Goal: Information Seeking & Learning: Learn about a topic

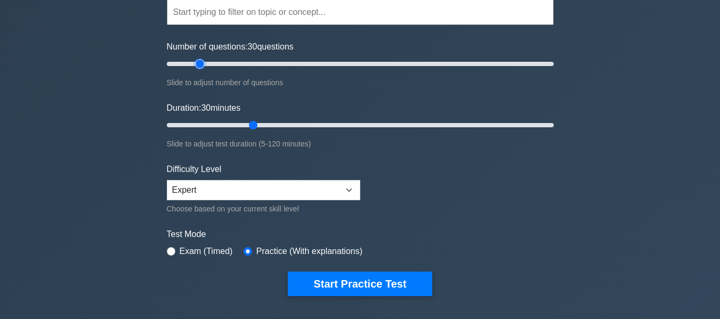
click at [202, 63] on input "Number of questions: 30 questions" at bounding box center [360, 64] width 387 height 13
click at [193, 63] on input "Number of questions: 20 questions" at bounding box center [360, 64] width 387 height 13
type input "10"
click at [183, 63] on input "Number of questions: 15 questions" at bounding box center [360, 64] width 387 height 13
type input "10"
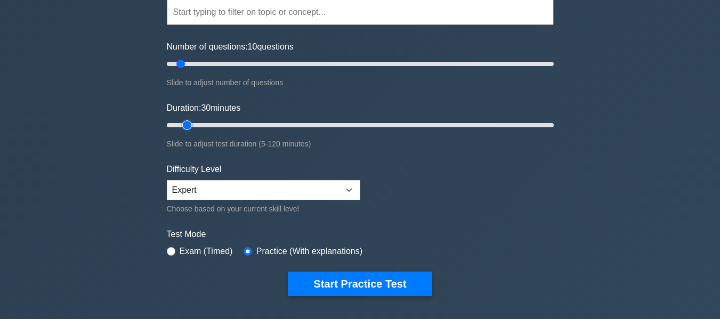
click at [193, 122] on input "Duration: 30 minutes" at bounding box center [360, 125] width 387 height 13
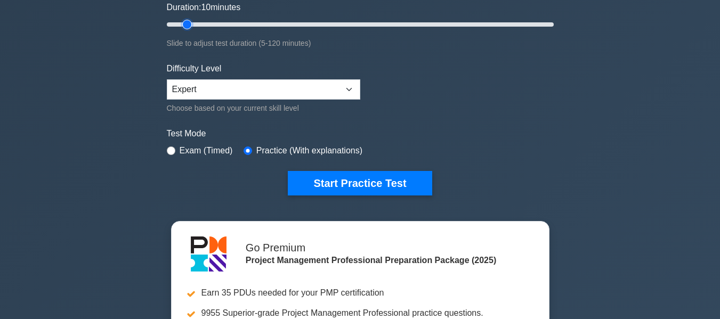
scroll to position [212, 0]
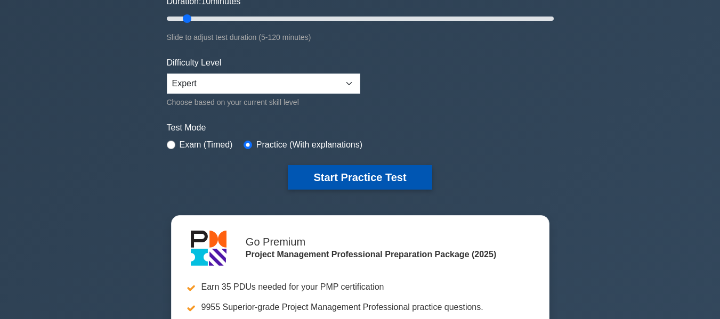
click at [337, 174] on button "Start Practice Test" at bounding box center [360, 177] width 144 height 25
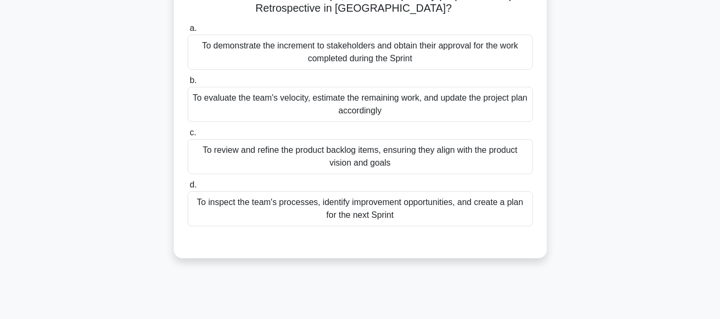
scroll to position [107, 0]
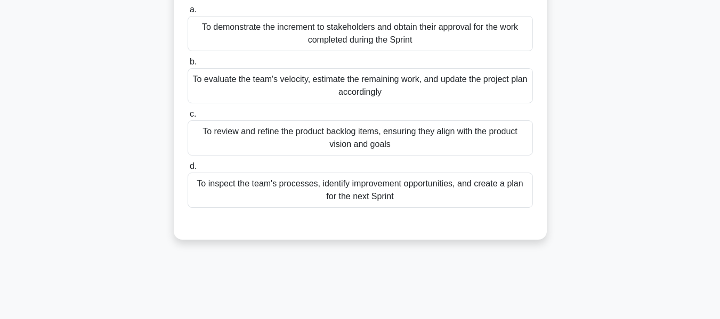
click at [347, 192] on div "To inspect the team's processes, identify improvement opportunities, and create…" at bounding box center [360, 190] width 345 height 35
click at [188, 170] on input "d. To inspect the team's processes, identify improvement opportunities, and cre…" at bounding box center [188, 166] width 0 height 7
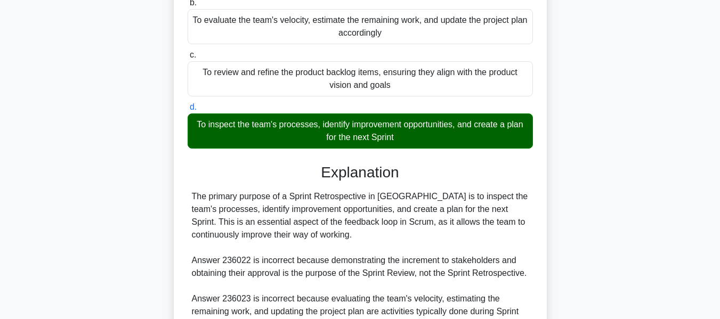
scroll to position [320, 0]
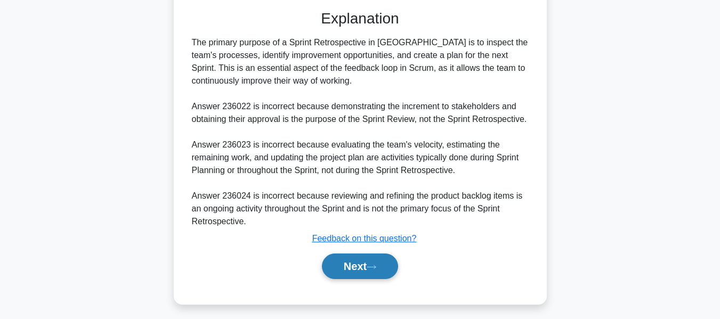
click at [348, 259] on button "Next" at bounding box center [360, 267] width 76 height 26
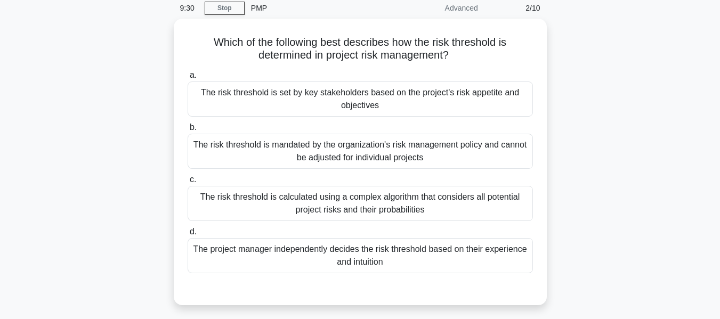
scroll to position [43, 0]
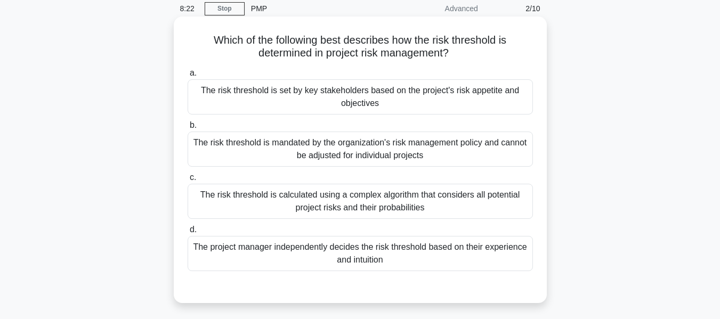
click at [355, 147] on div "The risk threshold is mandated by the organization's risk management policy and…" at bounding box center [360, 149] width 345 height 35
click at [188, 129] on input "b. The risk threshold is mandated by the organization's risk management policy …" at bounding box center [188, 125] width 0 height 7
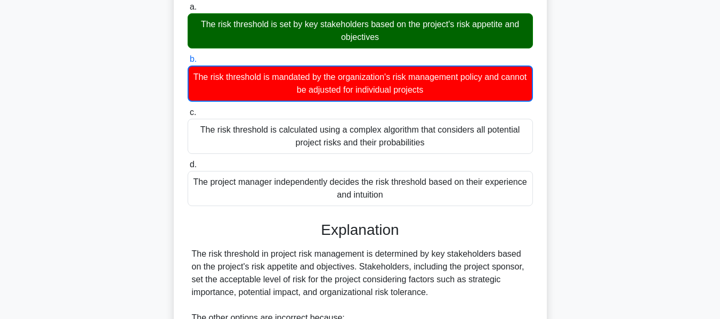
scroll to position [266, 0]
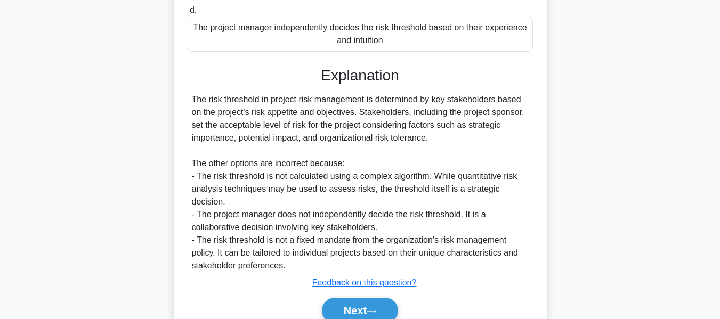
click at [341, 298] on button "Next" at bounding box center [360, 311] width 76 height 26
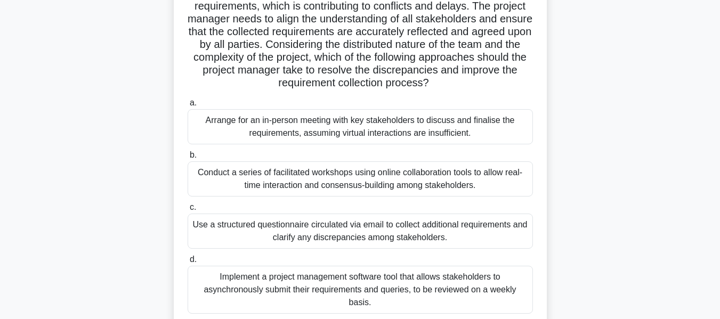
scroll to position [150, 0]
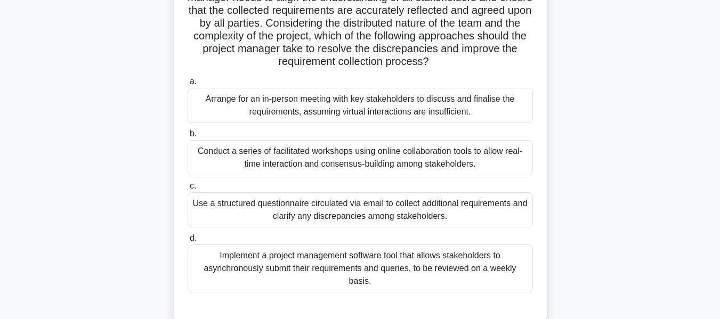
click at [306, 152] on div "Conduct a series of facilitated workshops using online collaboration tools to a…" at bounding box center [360, 157] width 345 height 35
click at [188, 137] on input "b. Conduct a series of facilitated workshops using online collaboration tools t…" at bounding box center [188, 134] width 0 height 7
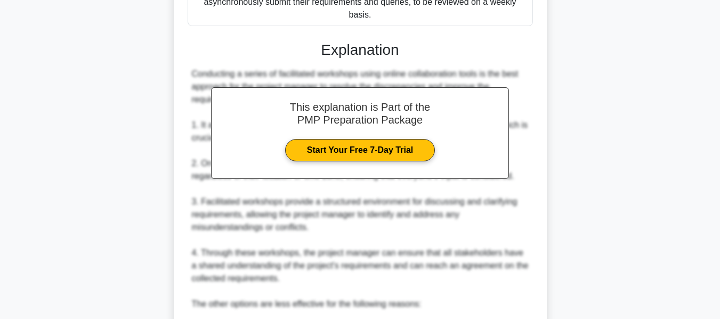
scroll to position [629, 0]
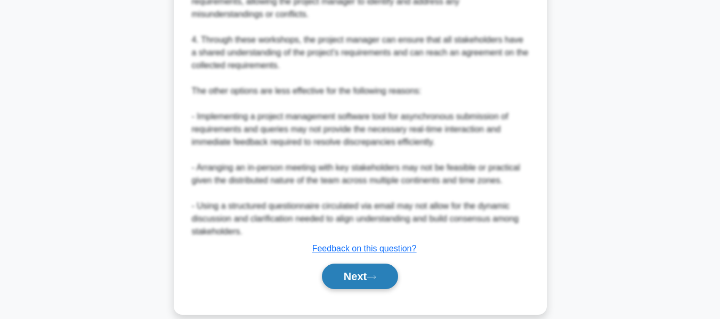
click at [348, 264] on button "Next" at bounding box center [360, 277] width 76 height 26
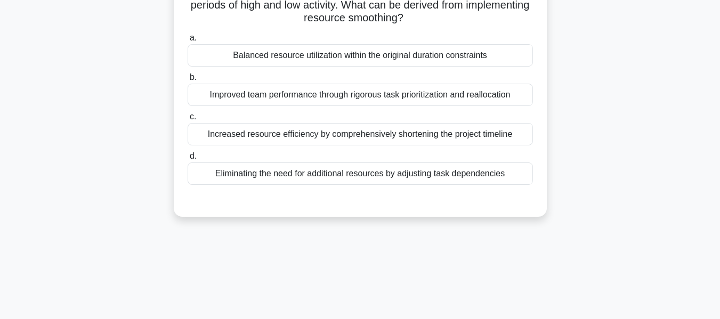
scroll to position [53, 0]
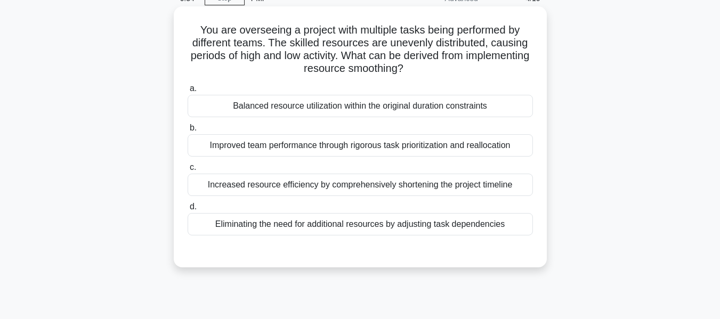
click at [345, 103] on div "Balanced resource utilization within the original duration constraints" at bounding box center [360, 106] width 345 height 22
click at [188, 92] on input "a. Balanced resource utilization within the original duration constraints" at bounding box center [188, 88] width 0 height 7
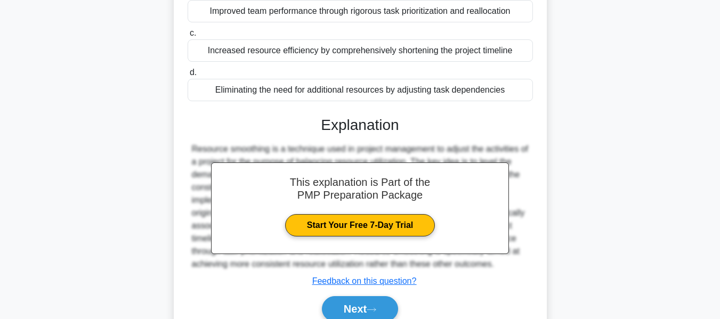
scroll to position [256, 0]
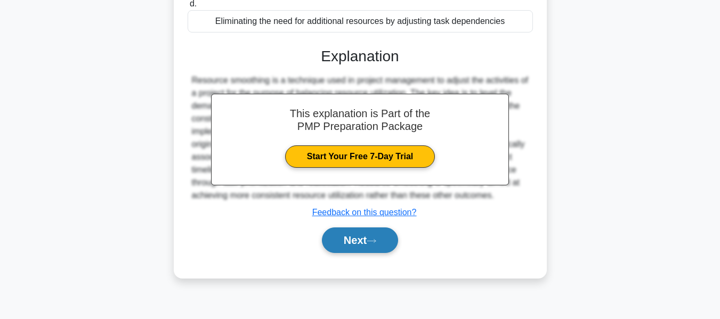
click at [346, 238] on button "Next" at bounding box center [360, 240] width 76 height 26
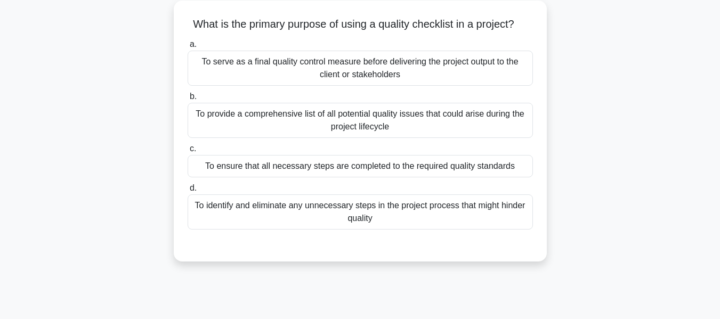
scroll to position [43, 0]
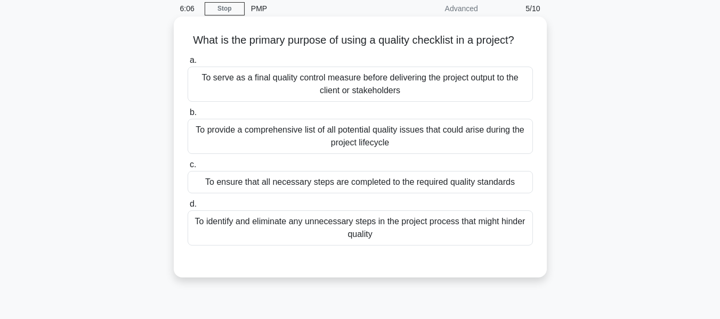
click at [336, 180] on div "To ensure that all necessary steps are completed to the required quality standa…" at bounding box center [360, 182] width 345 height 22
click at [188, 168] on input "c. To ensure that all necessary steps are completed to the required quality sta…" at bounding box center [188, 164] width 0 height 7
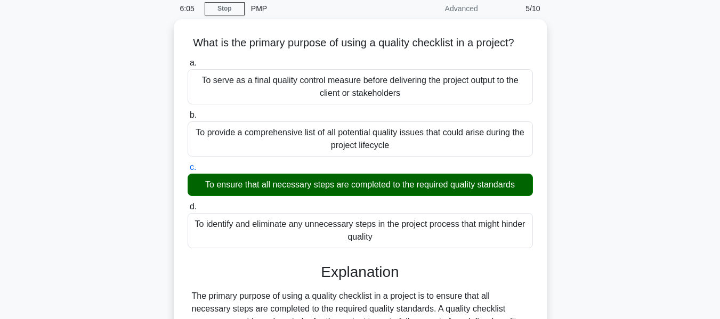
scroll to position [287, 0]
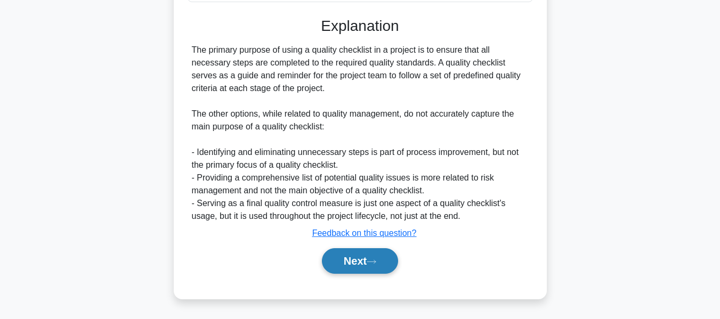
click at [367, 257] on button "Next" at bounding box center [360, 261] width 76 height 26
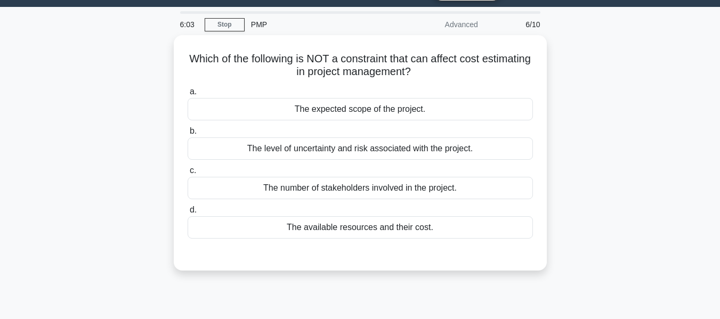
scroll to position [53, 0]
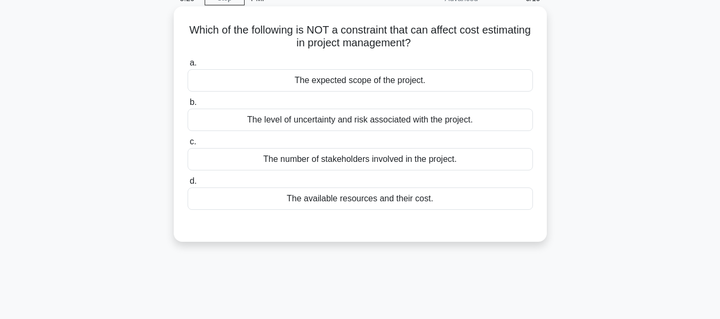
click at [300, 156] on div "The number of stakeholders involved in the project." at bounding box center [360, 159] width 345 height 22
click at [188, 145] on input "c. The number of stakeholders involved in the project." at bounding box center [188, 142] width 0 height 7
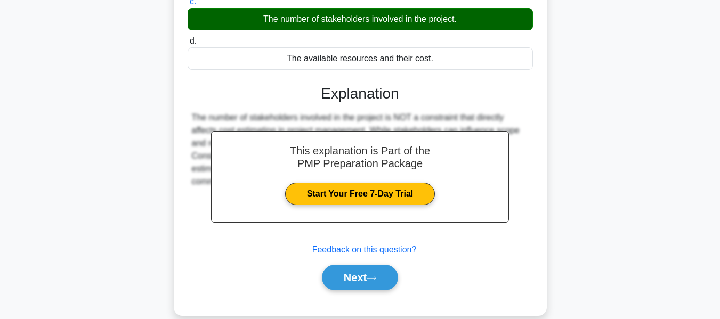
scroll to position [256, 0]
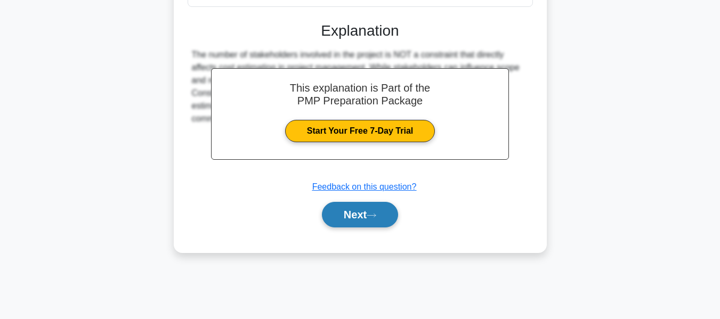
click at [361, 214] on button "Next" at bounding box center [360, 215] width 76 height 26
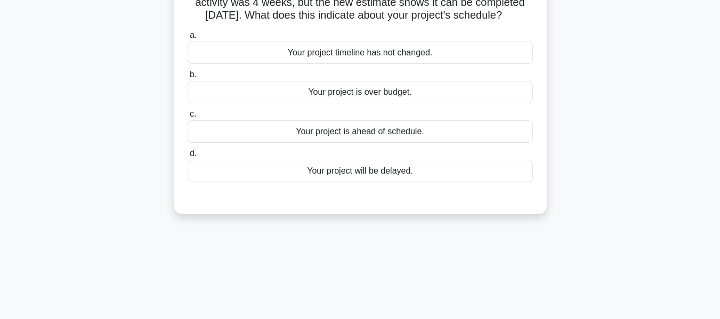
scroll to position [43, 0]
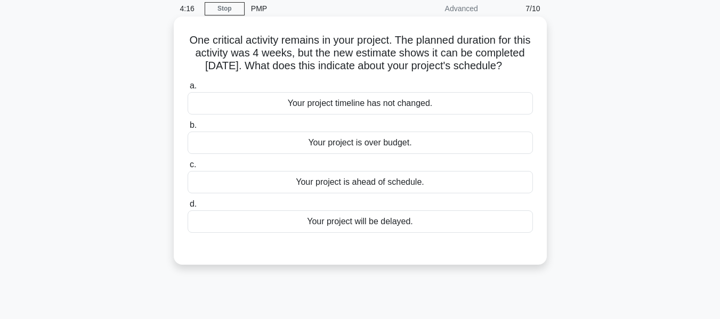
click at [368, 193] on div "Your project is ahead of schedule." at bounding box center [360, 182] width 345 height 22
click at [188, 168] on input "c. Your project is ahead of schedule." at bounding box center [188, 164] width 0 height 7
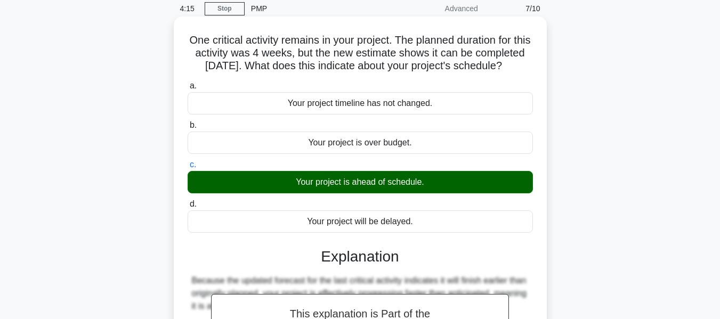
scroll to position [256, 0]
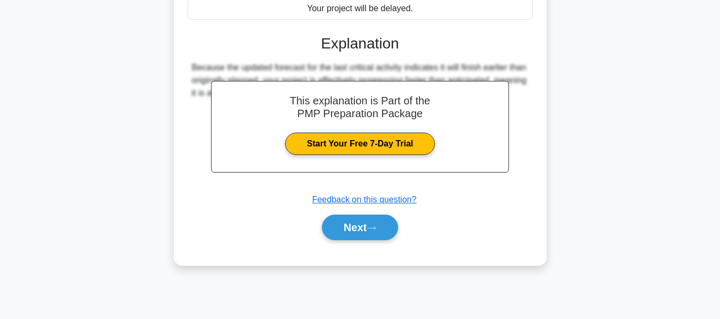
drag, startPoint x: 352, startPoint y: 243, endPoint x: 527, endPoint y: 240, distance: 175.3
click at [352, 240] on button "Next" at bounding box center [360, 228] width 76 height 26
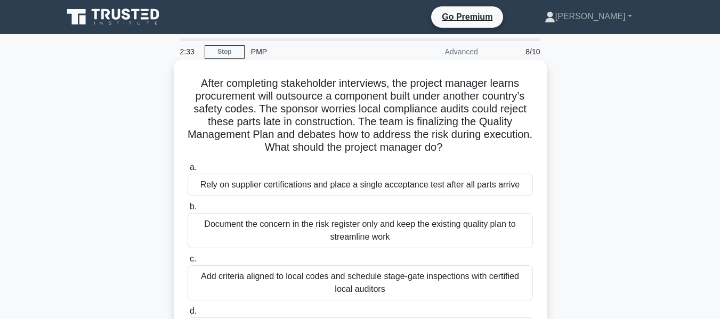
scroll to position [53, 0]
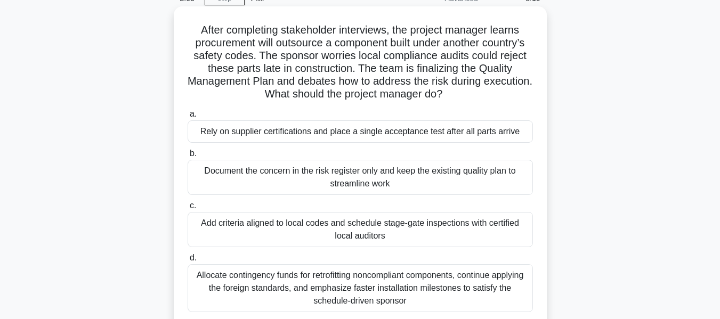
click at [300, 225] on div "Add criteria aligned to local codes and schedule stage-gate inspections with ce…" at bounding box center [360, 229] width 345 height 35
click at [188, 209] on input "c. Add criteria aligned to local codes and schedule stage-gate inspections with…" at bounding box center [188, 205] width 0 height 7
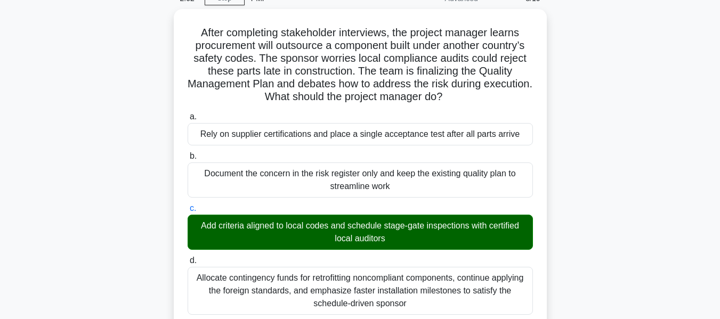
scroll to position [320, 0]
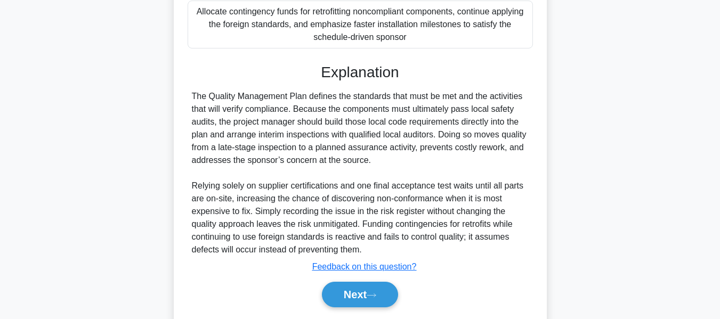
drag, startPoint x: 351, startPoint y: 294, endPoint x: 616, endPoint y: 118, distance: 318.0
click at [351, 294] on button "Next" at bounding box center [360, 295] width 76 height 26
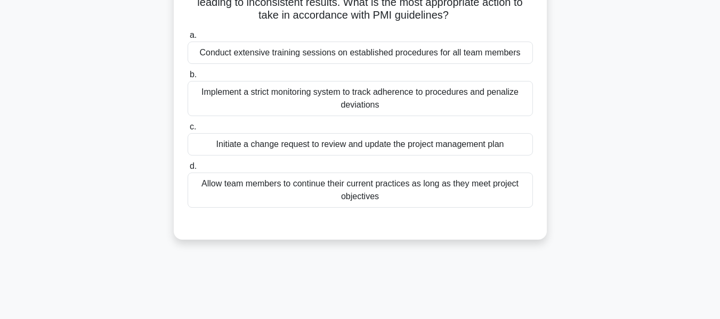
scroll to position [53, 0]
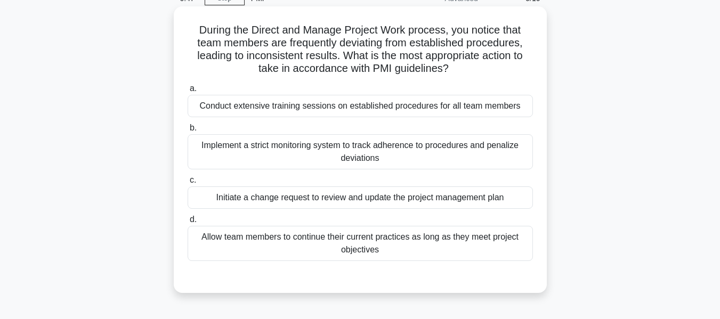
click at [449, 106] on div "Conduct extensive training sessions on established procedures for all team memb…" at bounding box center [360, 106] width 345 height 22
click at [188, 92] on input "a. Conduct extensive training sessions on established procedures for all team m…" at bounding box center [188, 88] width 0 height 7
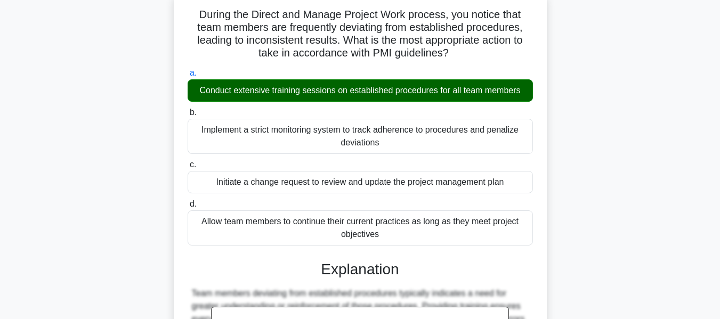
scroll to position [262, 0]
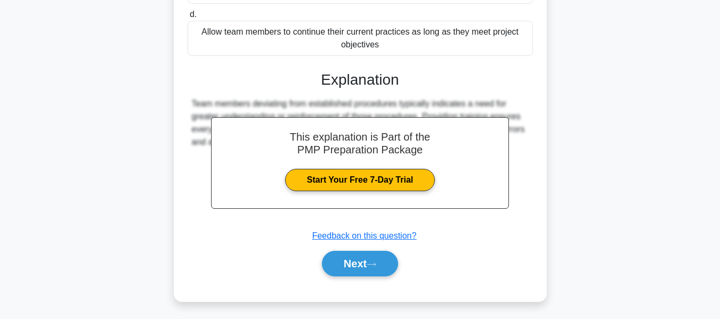
drag, startPoint x: 353, startPoint y: 258, endPoint x: 685, endPoint y: 145, distance: 350.1
click at [353, 258] on button "Next" at bounding box center [360, 264] width 76 height 26
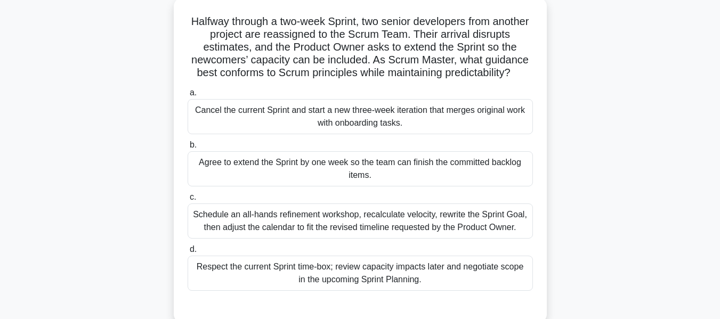
scroll to position [43, 0]
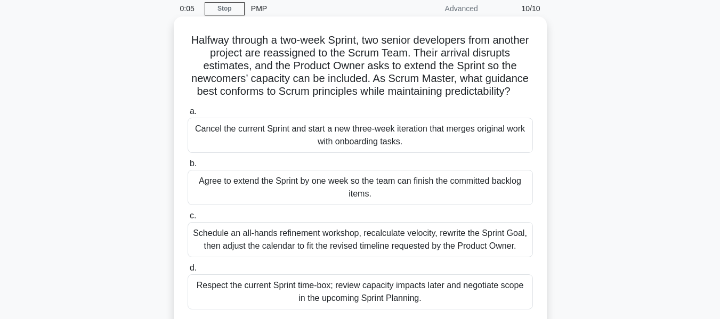
click at [292, 294] on div "Respect the current Sprint time-box; review capacity impacts later and negotiat…" at bounding box center [360, 291] width 345 height 35
click at [188, 272] on input "d. Respect the current Sprint time-box; review capacity impacts later and negot…" at bounding box center [188, 268] width 0 height 7
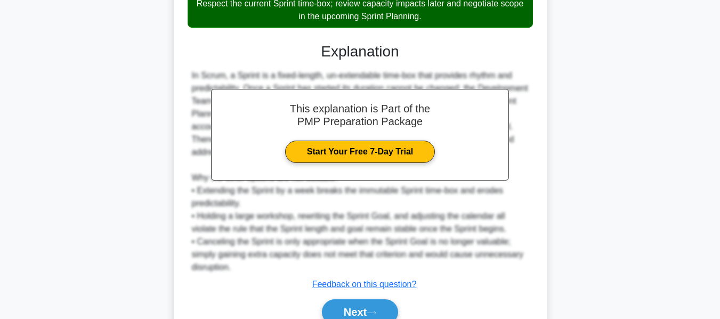
scroll to position [363, 0]
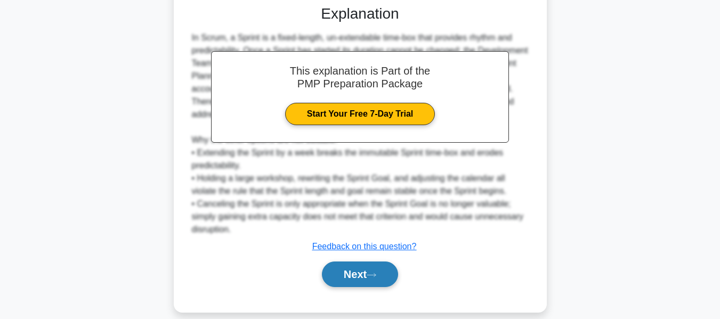
click at [350, 269] on button "Next" at bounding box center [360, 275] width 76 height 26
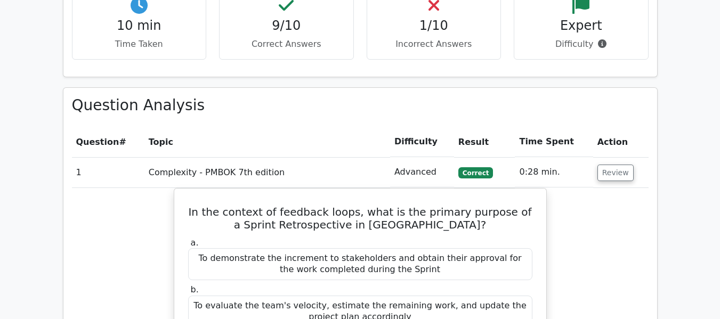
scroll to position [852, 0]
click at [617, 165] on button "Review" at bounding box center [615, 173] width 36 height 17
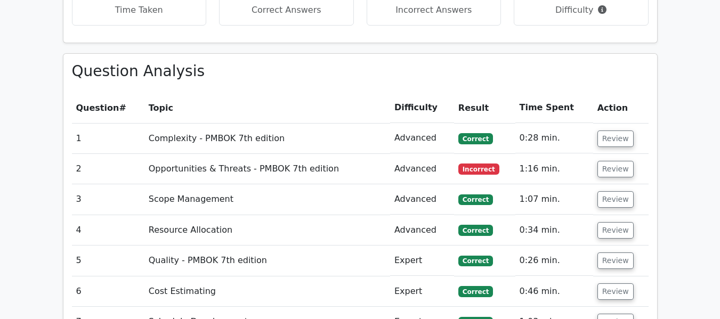
scroll to position [906, 0]
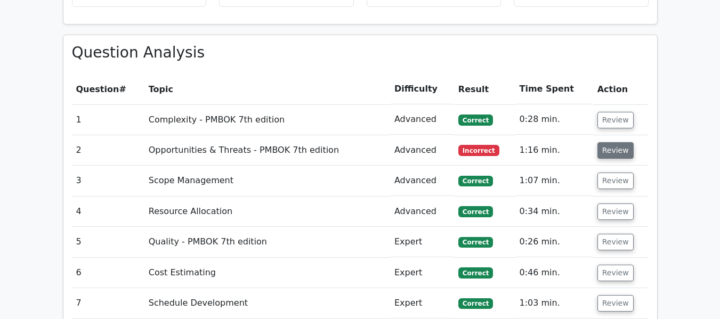
click at [609, 142] on button "Review" at bounding box center [615, 150] width 36 height 17
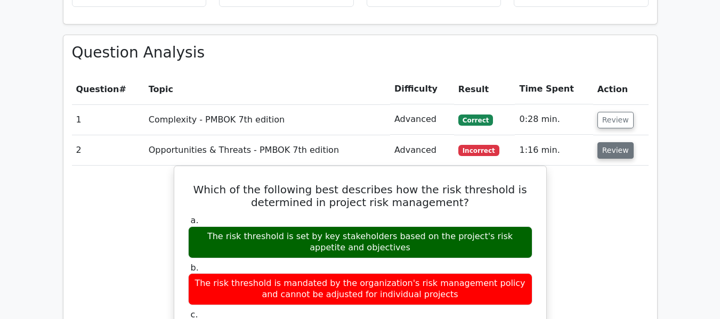
click at [612, 142] on button "Review" at bounding box center [615, 150] width 36 height 17
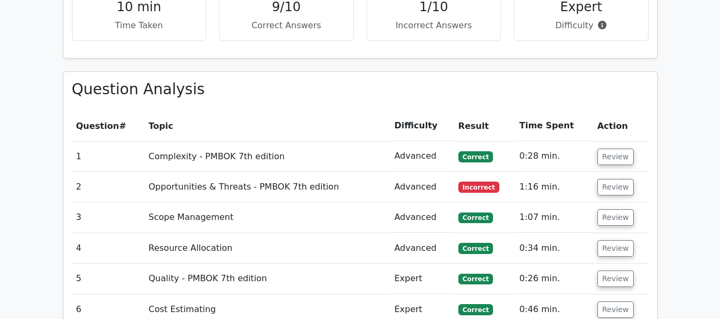
scroll to position [852, 0]
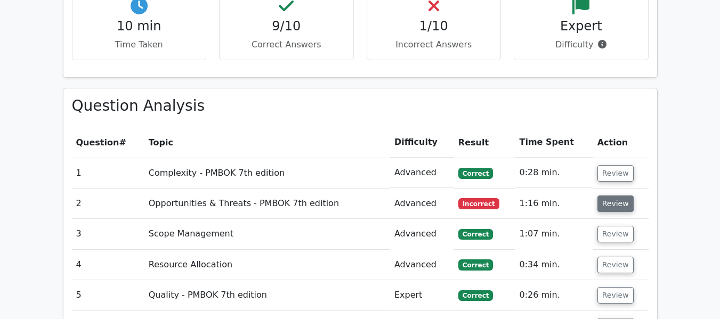
click at [603, 196] on button "Review" at bounding box center [615, 204] width 36 height 17
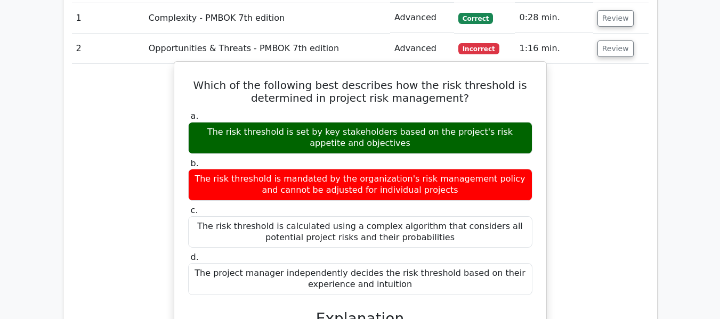
scroll to position [959, 0]
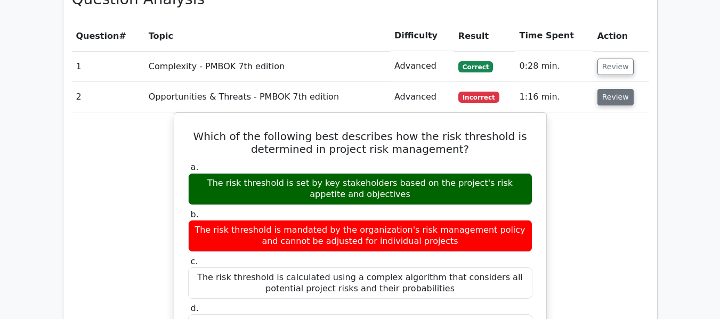
click at [620, 89] on button "Review" at bounding box center [615, 97] width 36 height 17
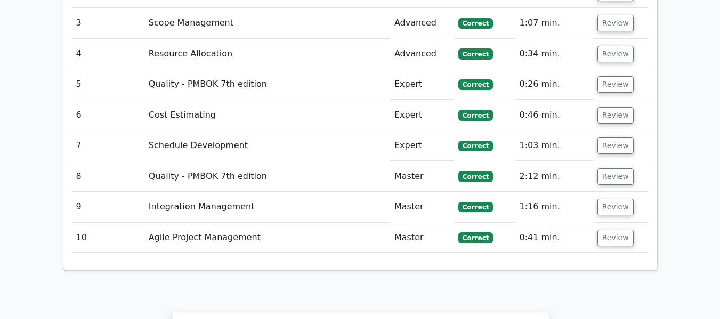
scroll to position [1066, 0]
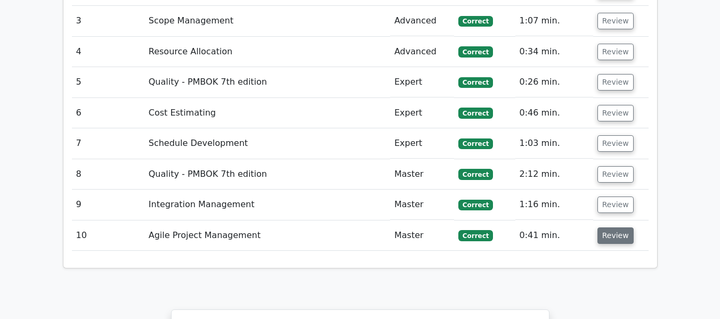
click at [609, 227] on button "Review" at bounding box center [615, 235] width 36 height 17
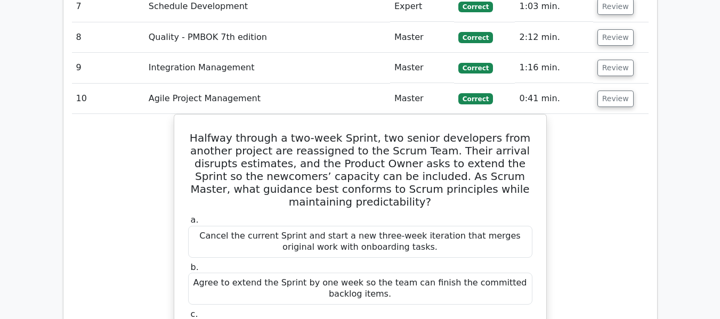
scroll to position [1172, 0]
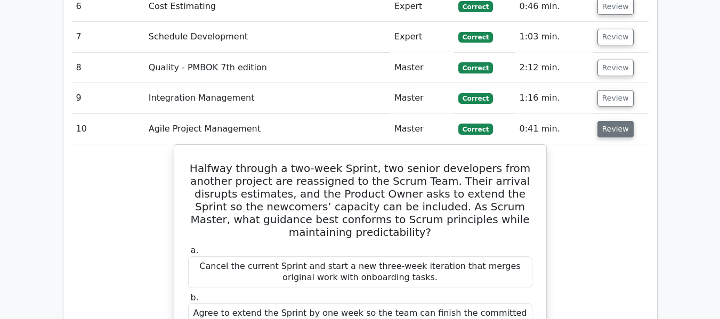
click at [603, 121] on button "Review" at bounding box center [615, 129] width 36 height 17
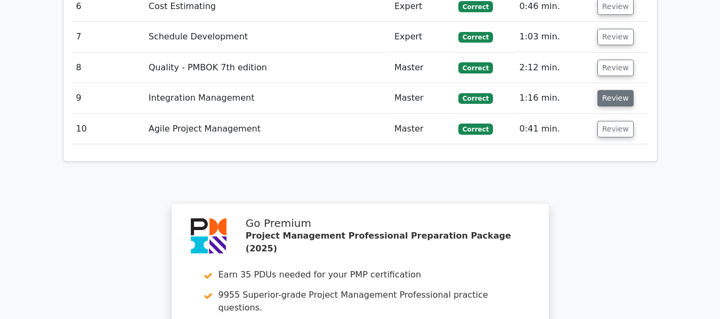
click at [612, 90] on button "Review" at bounding box center [615, 98] width 36 height 17
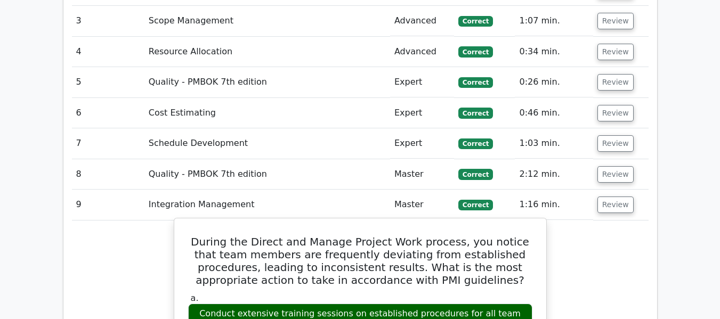
scroll to position [1012, 0]
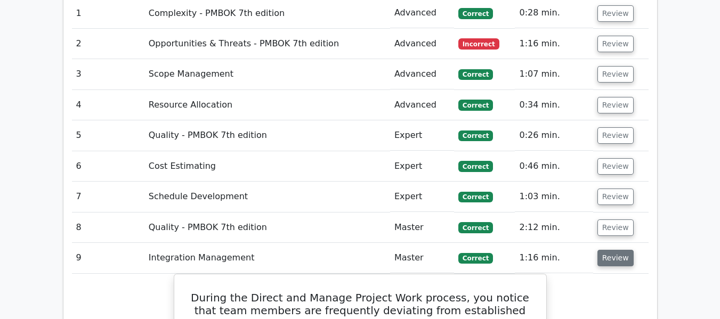
click at [606, 250] on button "Review" at bounding box center [615, 258] width 36 height 17
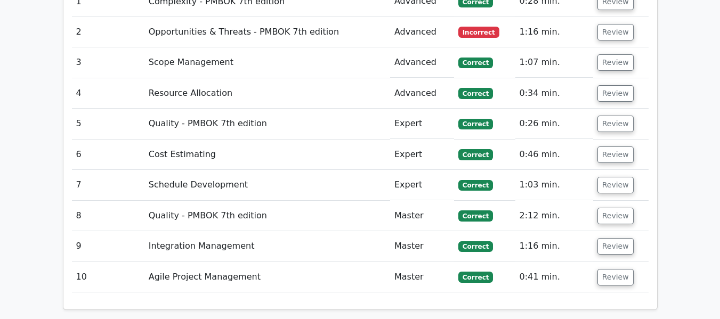
scroll to position [1066, 0]
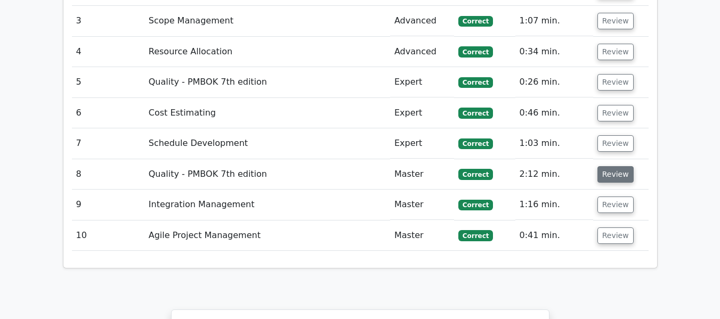
click at [608, 166] on button "Review" at bounding box center [615, 174] width 36 height 17
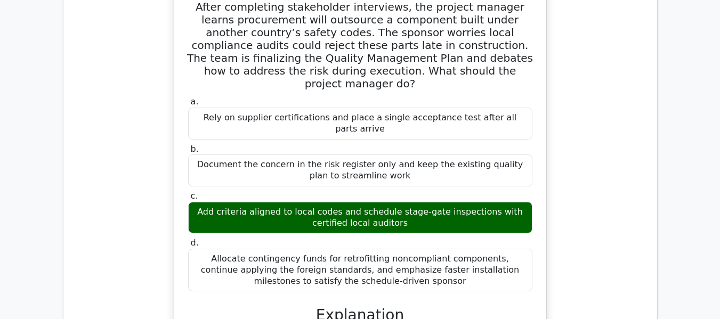
scroll to position [1119, 0]
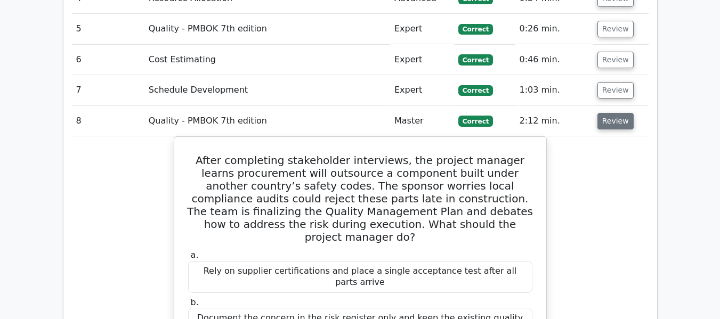
click at [609, 113] on button "Review" at bounding box center [615, 121] width 36 height 17
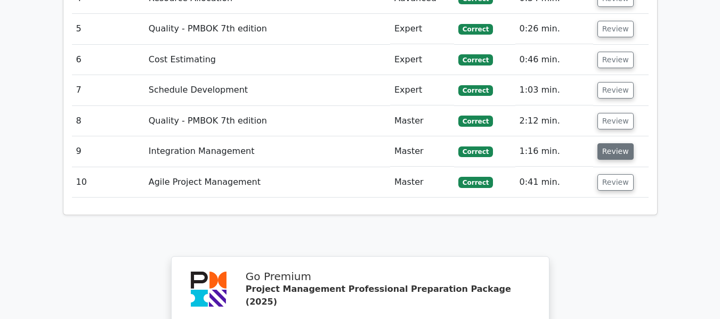
click at [604, 143] on button "Review" at bounding box center [615, 151] width 36 height 17
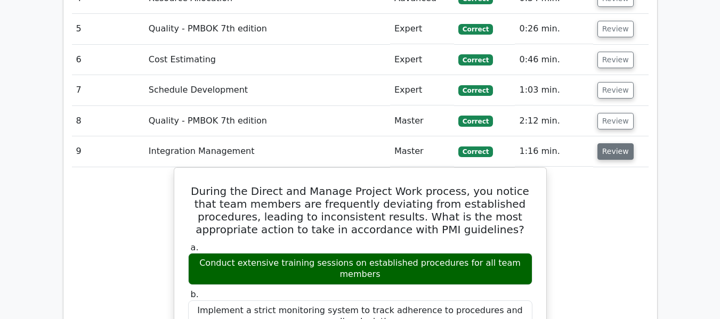
click at [621, 143] on button "Review" at bounding box center [615, 151] width 36 height 17
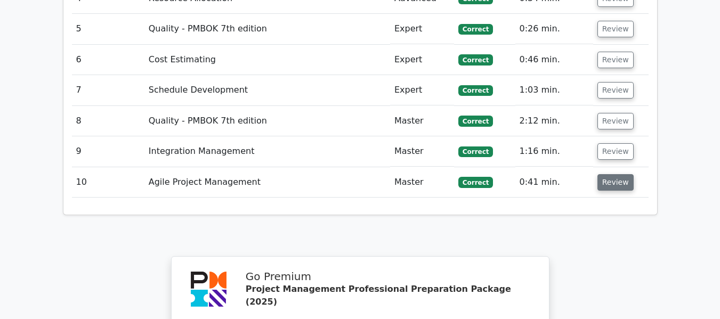
click at [613, 174] on button "Review" at bounding box center [615, 182] width 36 height 17
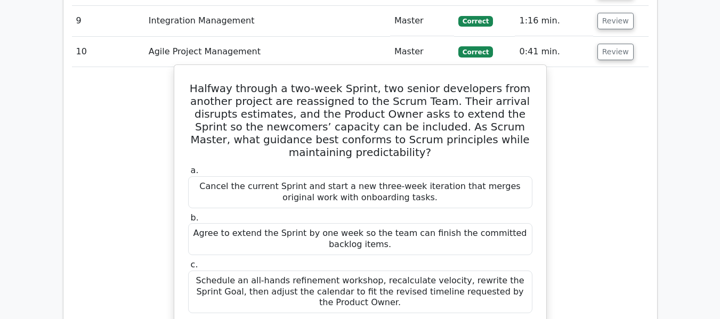
scroll to position [1225, 0]
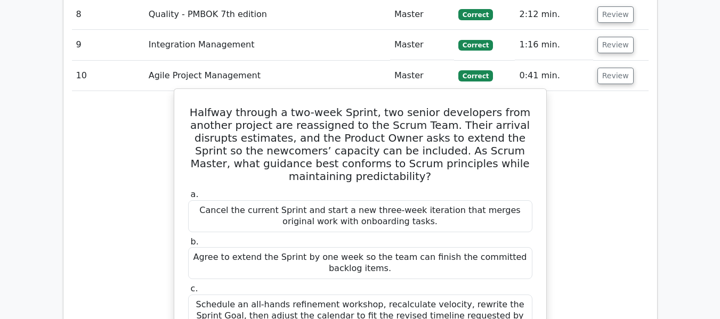
click at [311, 247] on div "Agree to extend the Sprint by one week so the team can finish the committed bac…" at bounding box center [360, 263] width 344 height 32
click at [340, 295] on div "Schedule an all-hands refinement workshop, recalculate velocity, rewrite the Sp…" at bounding box center [360, 316] width 344 height 43
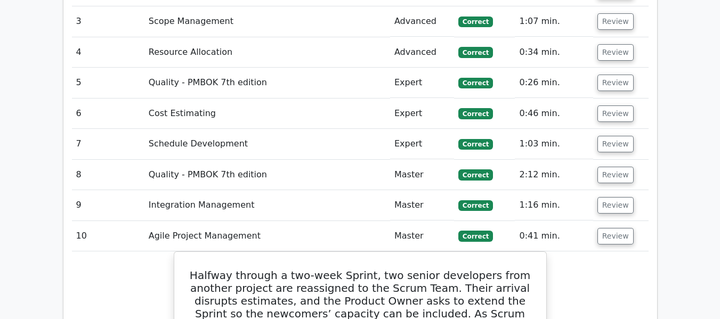
scroll to position [1066, 0]
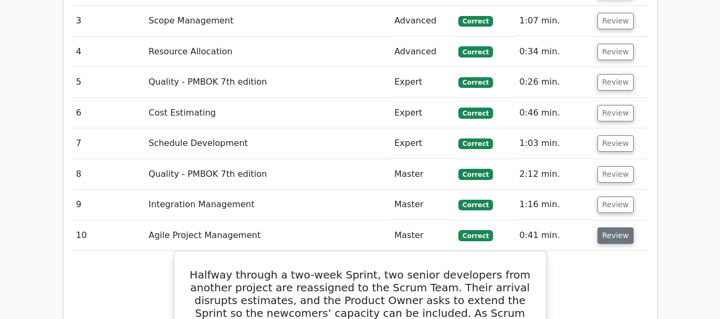
click at [620, 227] on button "Review" at bounding box center [615, 235] width 36 height 17
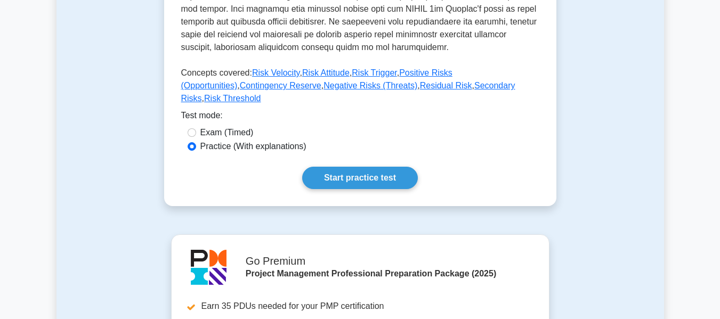
scroll to position [586, 0]
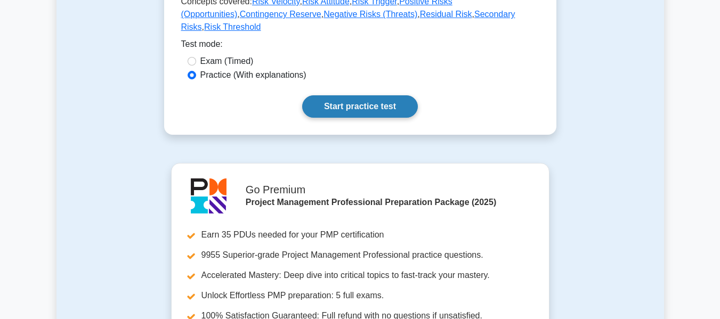
click at [379, 95] on link "Start practice test" at bounding box center [360, 106] width 116 height 22
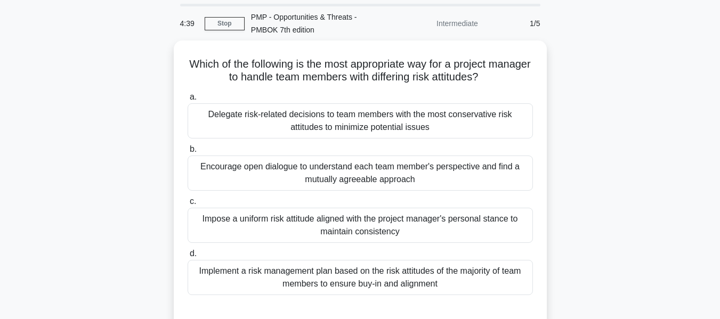
scroll to position [53, 0]
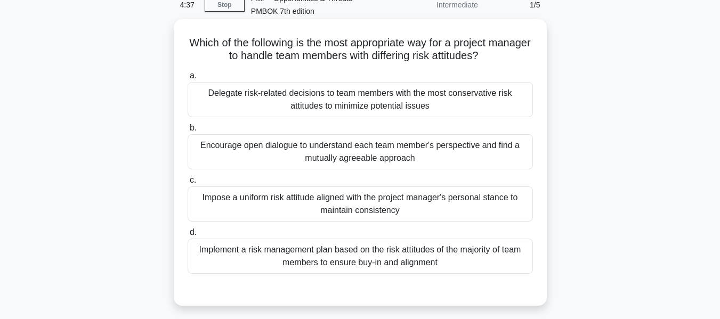
click at [389, 148] on div "Encourage open dialogue to understand each team member's perspective and find a…" at bounding box center [360, 151] width 345 height 35
click at [188, 132] on input "b. Encourage open dialogue to understand each team member's perspective and fin…" at bounding box center [188, 128] width 0 height 7
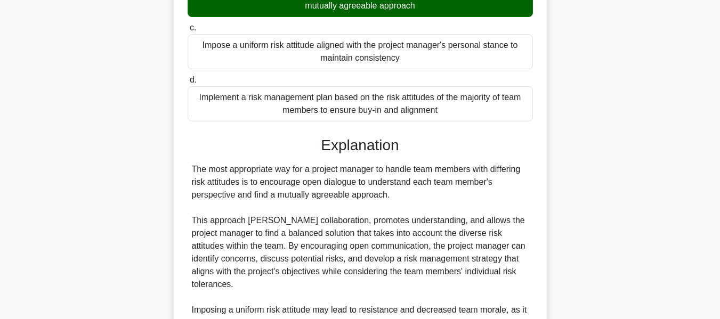
scroll to position [373, 0]
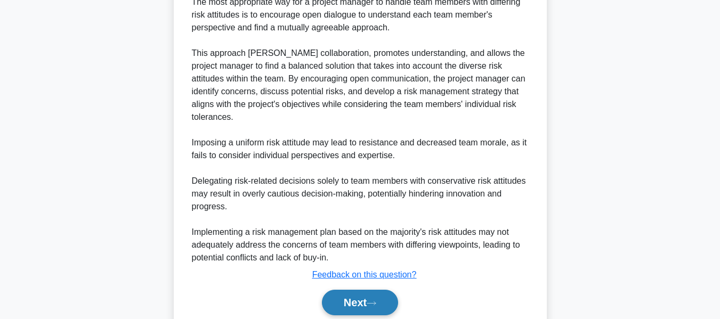
click at [355, 290] on button "Next" at bounding box center [360, 303] width 76 height 26
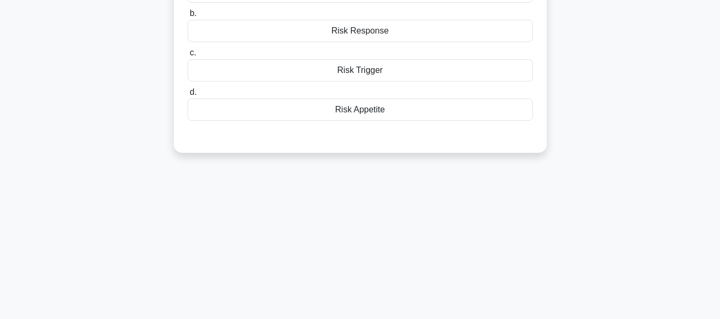
scroll to position [43, 0]
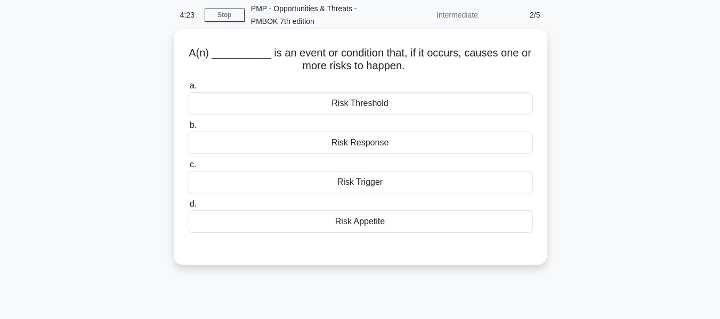
click at [359, 179] on div "Risk Trigger" at bounding box center [360, 182] width 345 height 22
click at [188, 168] on input "c. Risk Trigger" at bounding box center [188, 164] width 0 height 7
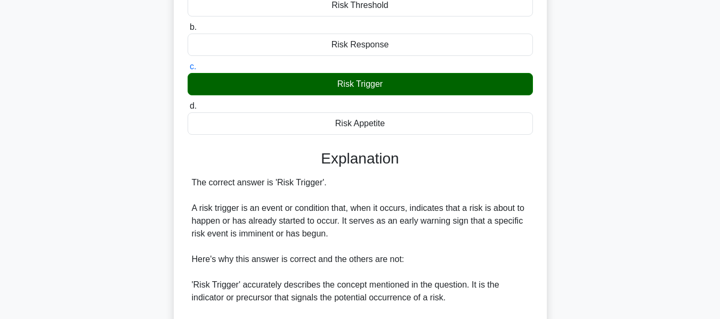
scroll to position [389, 0]
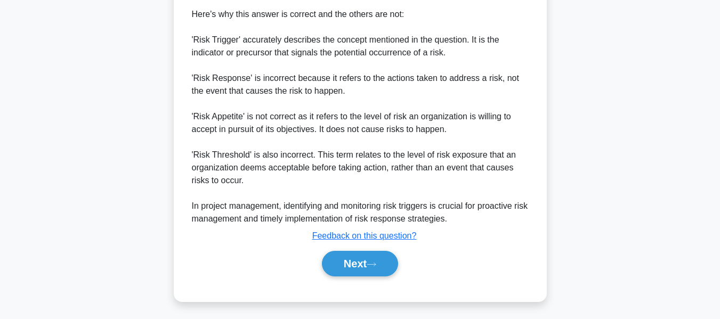
drag, startPoint x: 358, startPoint y: 259, endPoint x: 666, endPoint y: 194, distance: 314.7
click at [358, 259] on button "Next" at bounding box center [360, 264] width 76 height 26
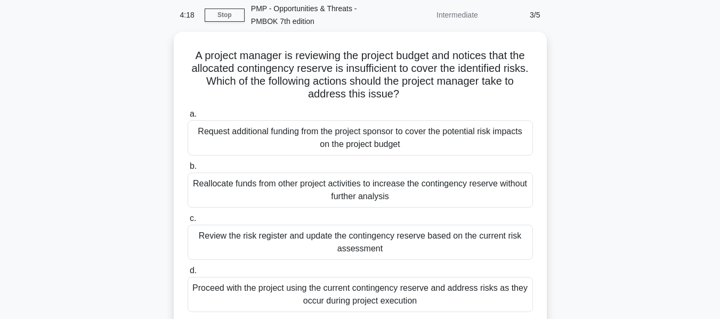
scroll to position [96, 0]
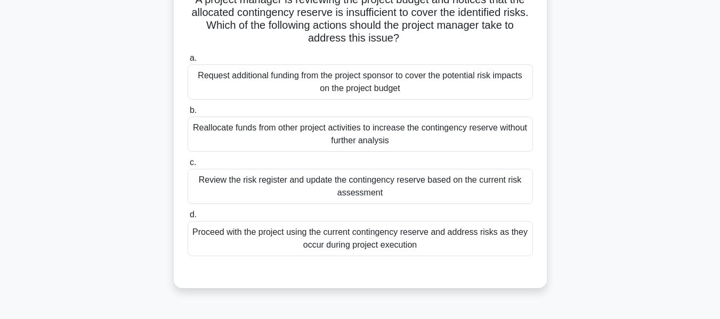
click at [329, 184] on div "Review the risk register and update the contingency reserve based on the curren…" at bounding box center [360, 186] width 345 height 35
click at [188, 166] on input "c. Review the risk register and update the contingency reserve based on the cur…" at bounding box center [188, 162] width 0 height 7
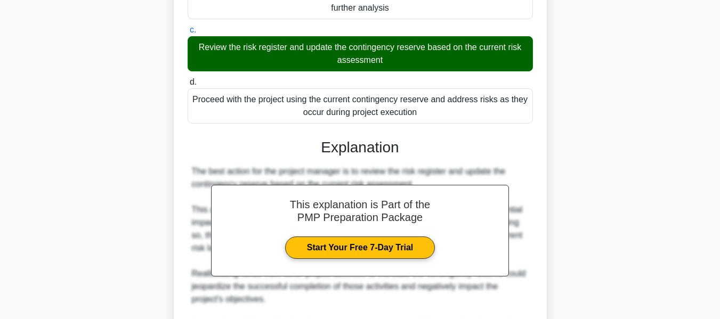
scroll to position [415, 0]
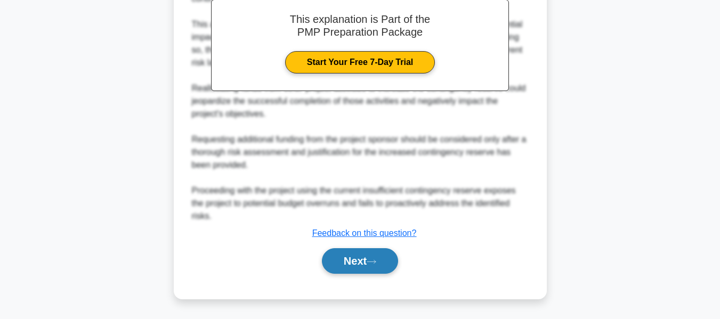
click at [360, 255] on button "Next" at bounding box center [360, 261] width 76 height 26
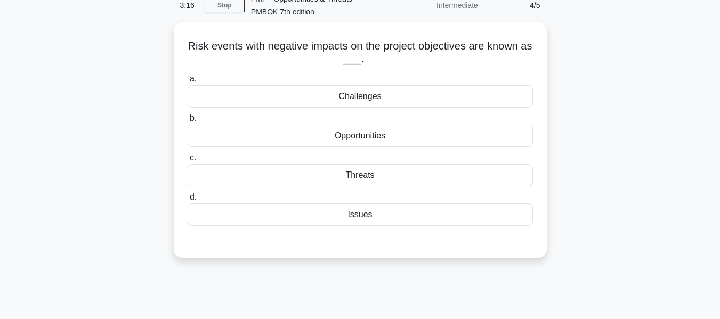
scroll to position [53, 0]
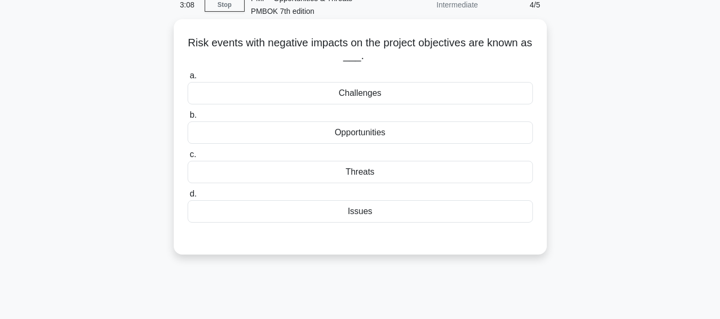
click at [357, 170] on div "Threats" at bounding box center [360, 172] width 345 height 22
click at [188, 158] on input "c. Threats" at bounding box center [188, 154] width 0 height 7
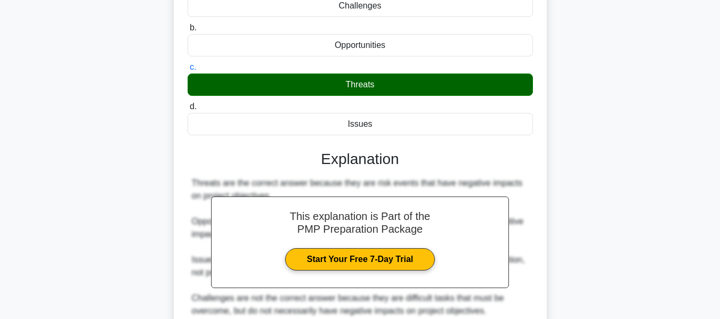
scroll to position [256, 0]
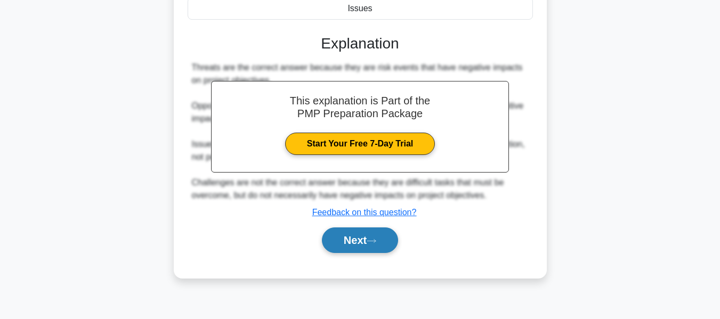
click at [354, 243] on button "Next" at bounding box center [360, 240] width 76 height 26
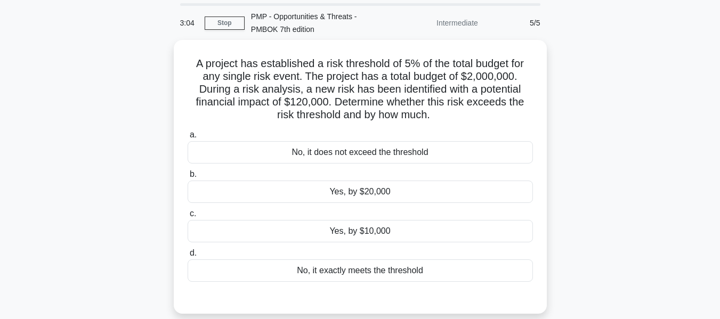
scroll to position [53, 0]
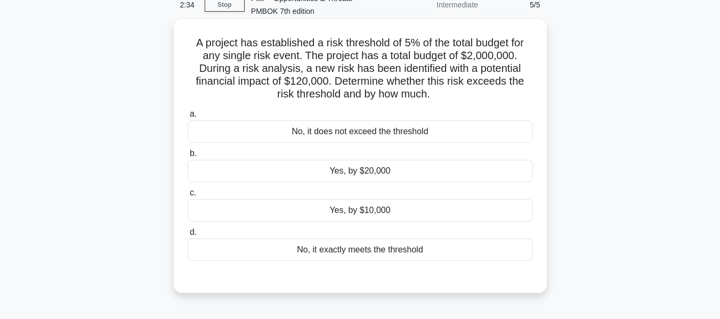
click at [375, 169] on div "Yes, by $20,000" at bounding box center [360, 171] width 345 height 22
click at [188, 157] on input "b. Yes, by $20,000" at bounding box center [188, 153] width 0 height 7
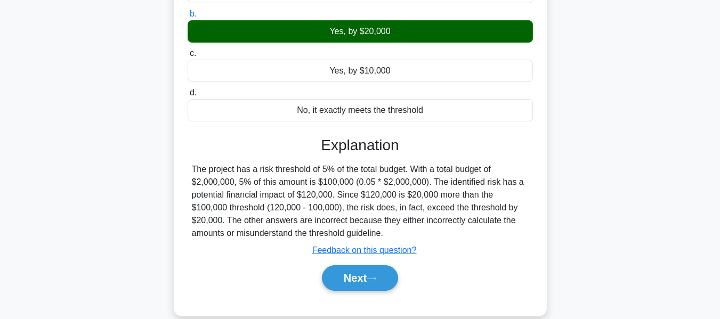
scroll to position [256, 0]
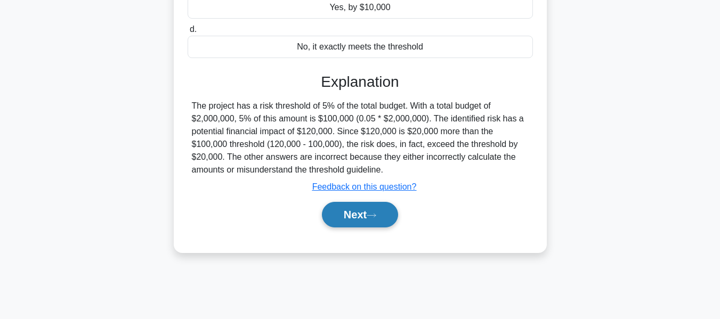
click at [364, 212] on button "Next" at bounding box center [360, 215] width 76 height 26
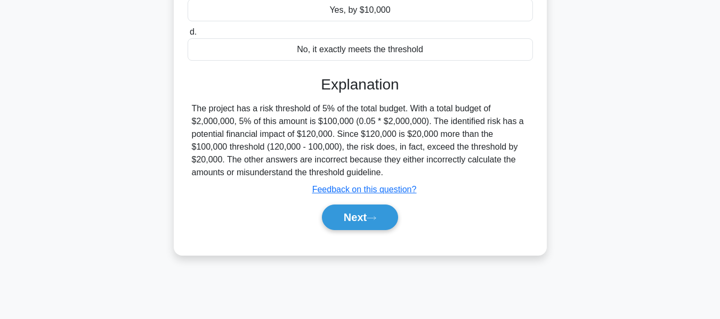
scroll to position [179, 0]
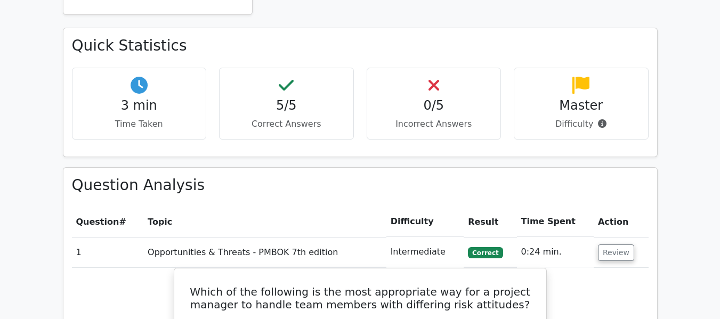
scroll to position [693, 0]
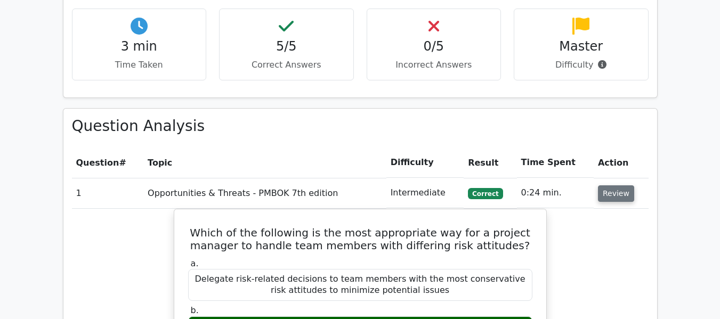
click at [615, 185] on button "Review" at bounding box center [616, 193] width 36 height 17
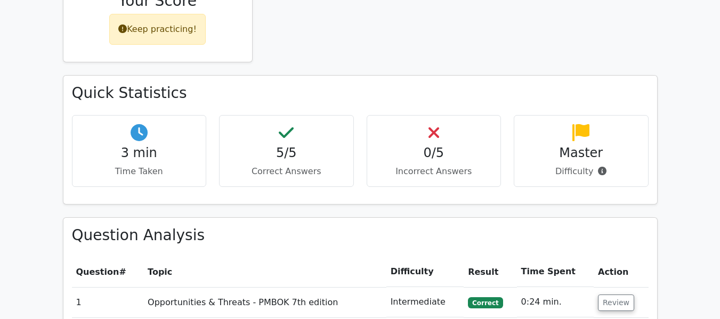
scroll to position [746, 0]
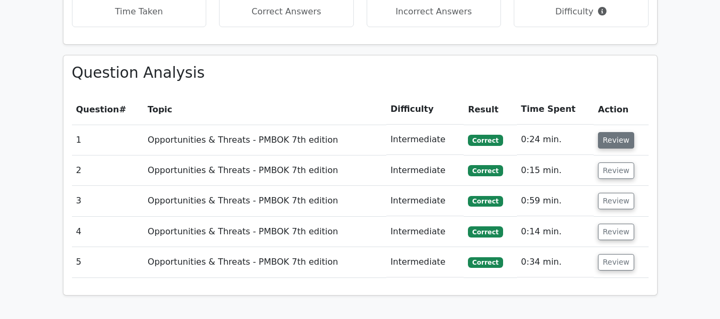
click at [606, 132] on button "Review" at bounding box center [616, 140] width 36 height 17
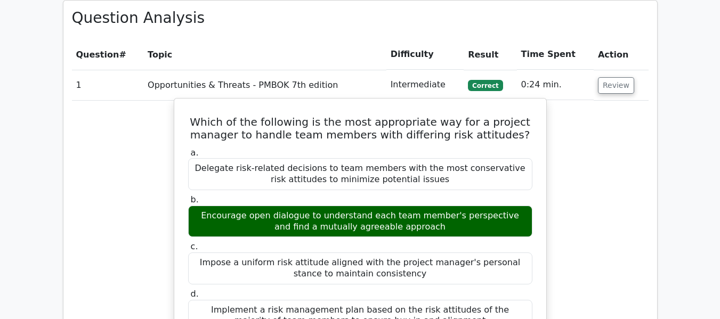
scroll to position [799, 0]
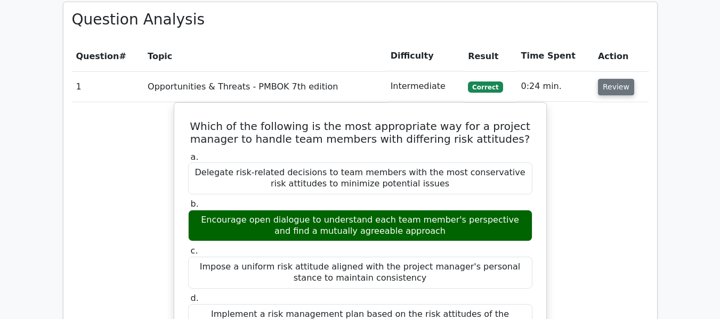
click at [612, 79] on button "Review" at bounding box center [616, 87] width 36 height 17
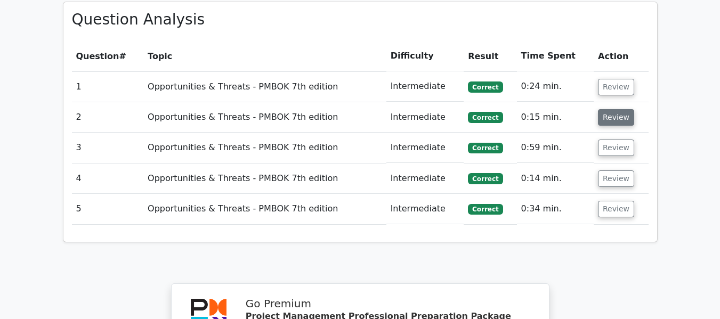
click at [608, 109] on button "Review" at bounding box center [616, 117] width 36 height 17
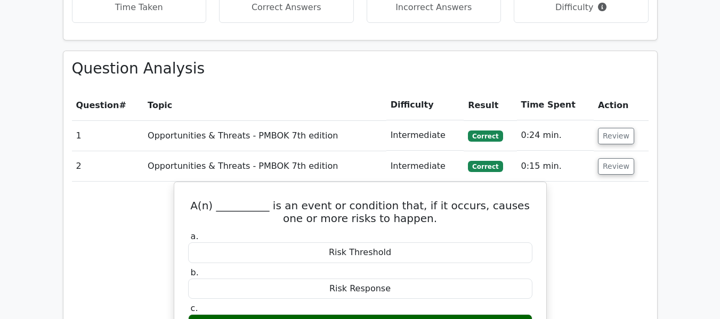
scroll to position [746, 0]
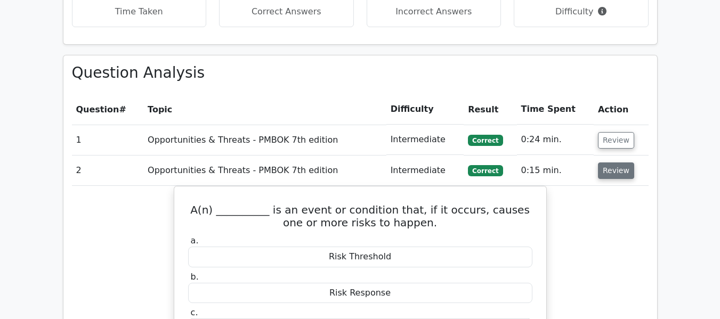
click at [609, 162] on button "Review" at bounding box center [616, 170] width 36 height 17
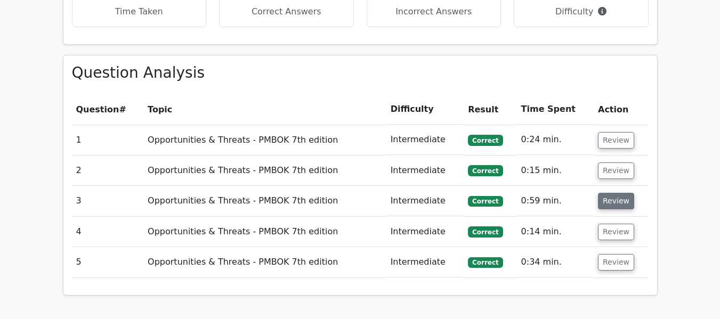
click at [607, 193] on button "Review" at bounding box center [616, 201] width 36 height 17
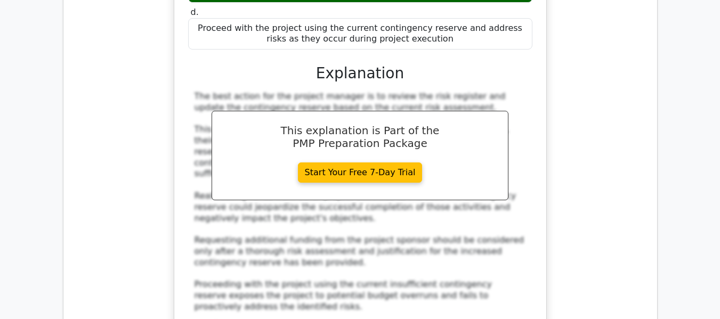
scroll to position [852, 0]
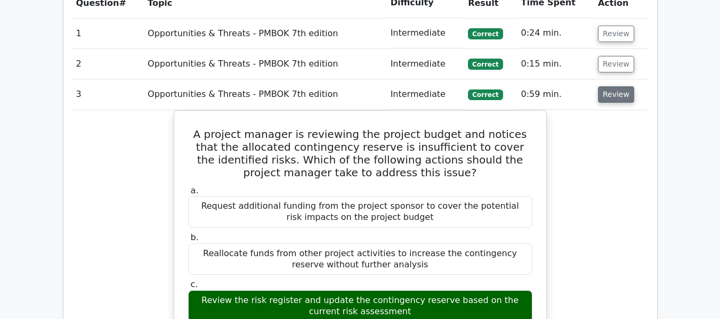
click at [609, 86] on button "Review" at bounding box center [616, 94] width 36 height 17
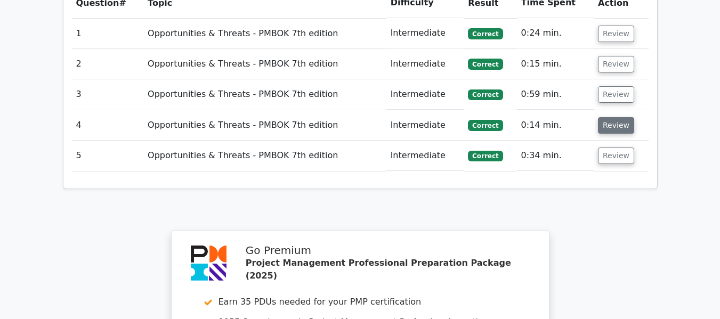
click at [612, 117] on button "Review" at bounding box center [616, 125] width 36 height 17
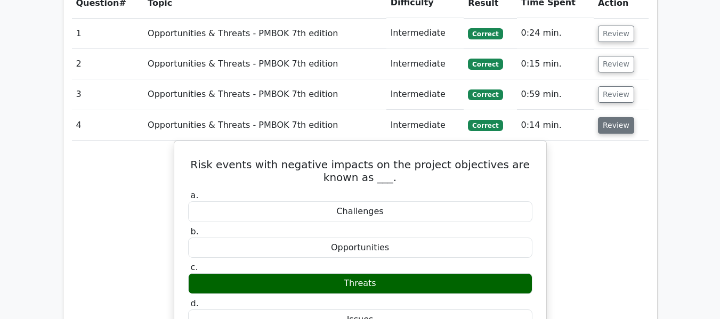
click at [609, 117] on button "Review" at bounding box center [616, 125] width 36 height 17
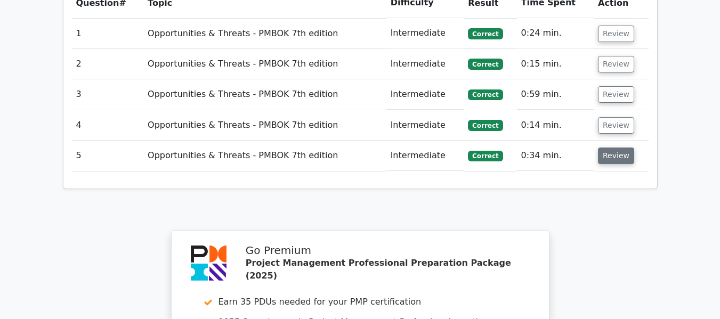
click at [614, 148] on button "Review" at bounding box center [616, 156] width 36 height 17
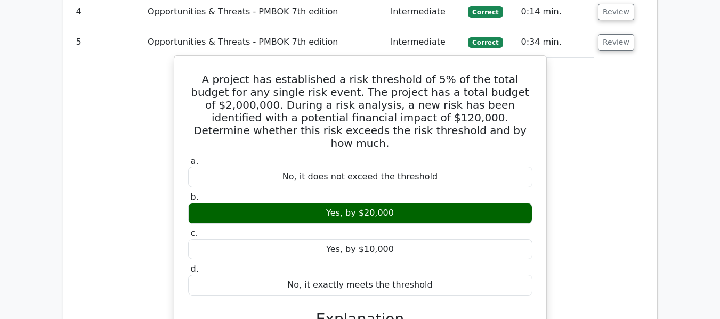
scroll to position [799, 0]
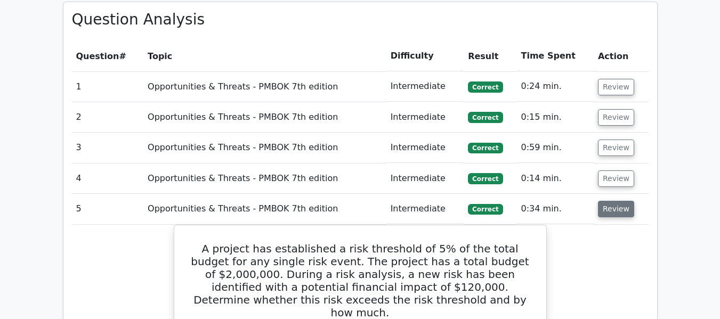
click at [608, 201] on button "Review" at bounding box center [616, 209] width 36 height 17
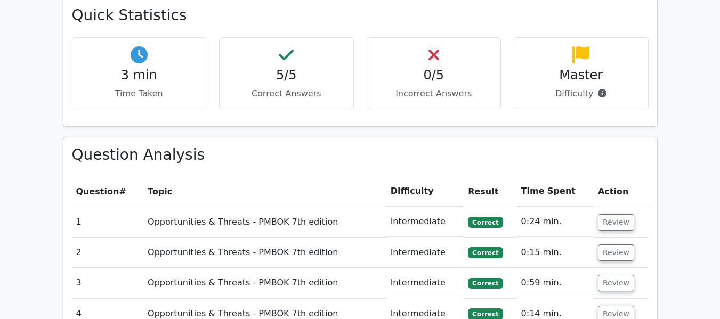
scroll to position [479, 0]
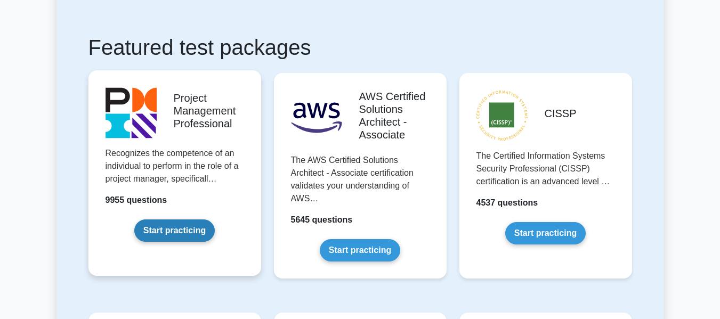
scroll to position [213, 0]
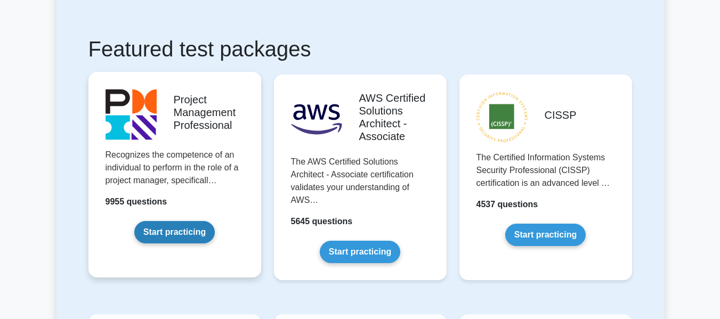
click at [174, 234] on link "Start practicing" at bounding box center [174, 232] width 80 height 22
